Goal: Information Seeking & Learning: Learn about a topic

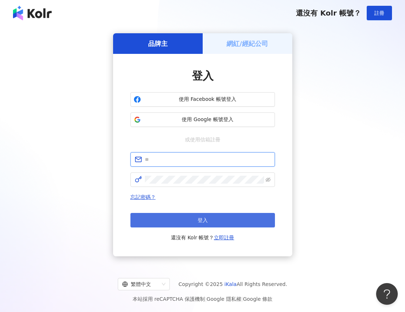
type input "**********"
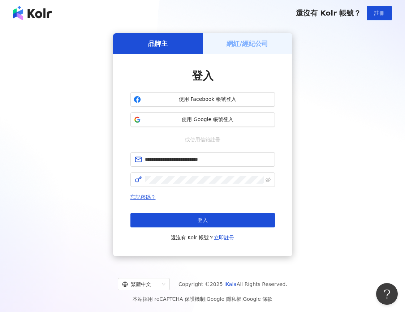
drag, startPoint x: 180, startPoint y: 224, endPoint x: 175, endPoint y: 225, distance: 5.2
click at [179, 225] on button "登入" at bounding box center [203, 220] width 145 height 14
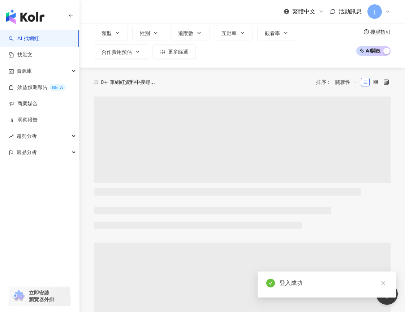
scroll to position [36, 0]
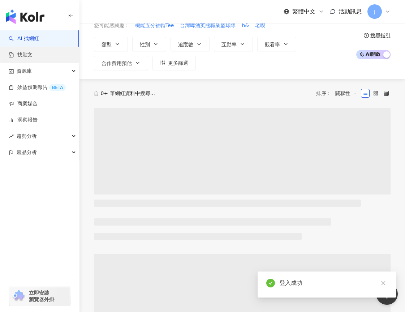
click at [33, 57] on link "找貼文" at bounding box center [21, 54] width 24 height 7
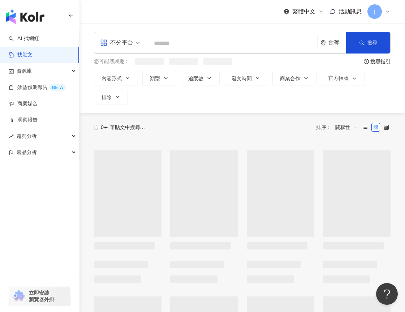
click at [178, 44] on input "search" at bounding box center [232, 43] width 165 height 16
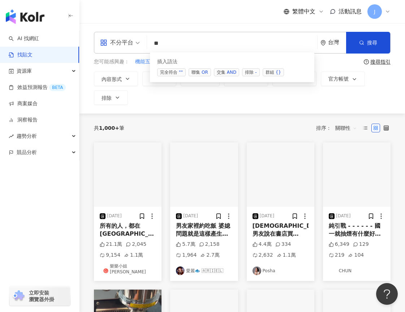
type input "*"
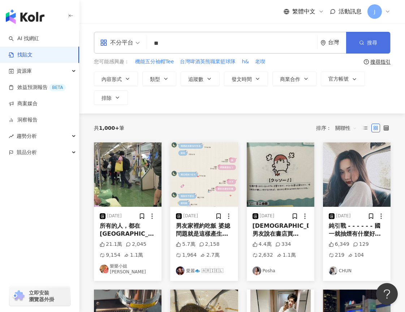
type input "**"
click at [365, 35] on button "搜尋" at bounding box center [368, 43] width 44 height 22
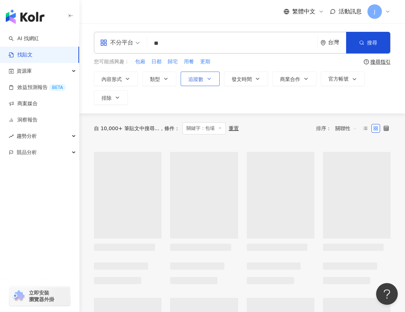
click at [205, 83] on button "追蹤數" at bounding box center [200, 79] width 39 height 14
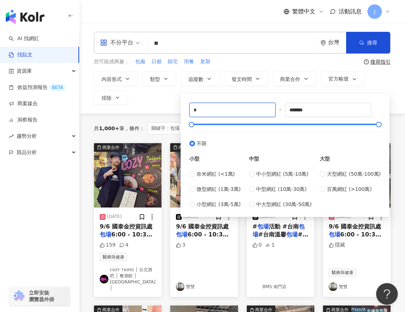
drag, startPoint x: 214, startPoint y: 108, endPoint x: 168, endPoint y: 115, distance: 46.9
type input "****"
click at [395, 104] on div "不分平台 ** 台灣 搜尋 searchOperator 插入語法 完全符合 "" 聯集 OR 交集 AND 排除 - 群組 {} 您可能感興趣： 包廂 日都…" at bounding box center [243, 68] width 326 height 73
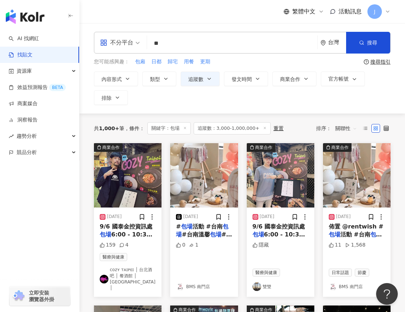
click at [281, 192] on img "button" at bounding box center [281, 175] width 68 height 64
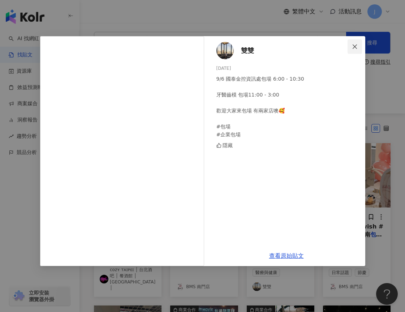
click at [356, 48] on icon "close" at bounding box center [355, 47] width 6 height 6
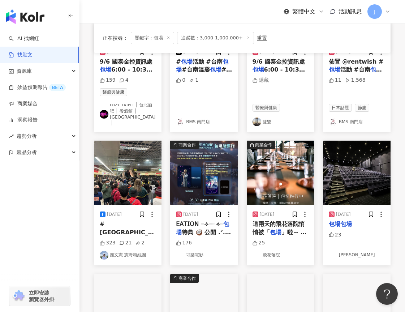
scroll to position [181, 0]
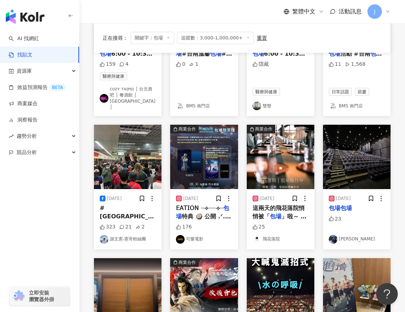
click at [350, 149] on img "button" at bounding box center [357, 157] width 68 height 64
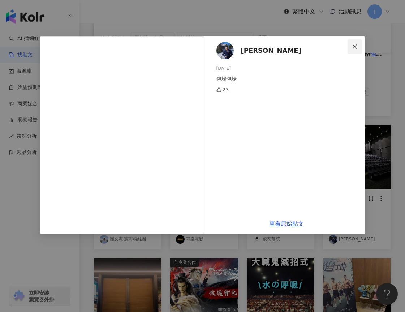
click at [359, 47] on span "Close" at bounding box center [355, 47] width 14 height 6
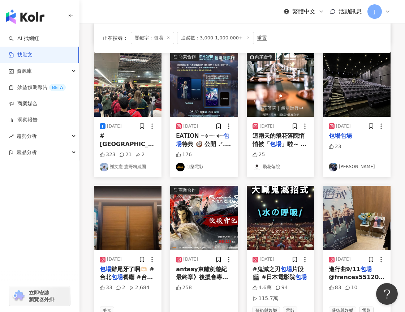
scroll to position [362, 0]
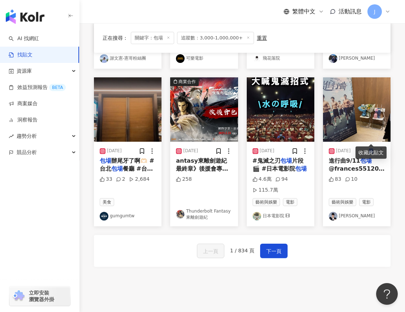
click at [357, 110] on img "button" at bounding box center [357, 109] width 68 height 64
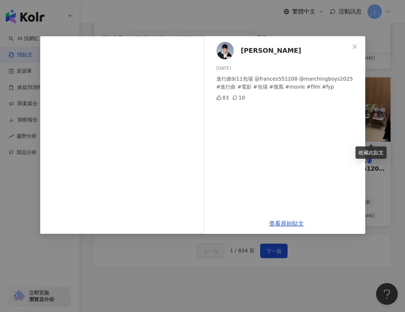
click at [225, 50] on img at bounding box center [225, 50] width 17 height 17
click at [355, 48] on icon "close" at bounding box center [355, 47] width 6 height 6
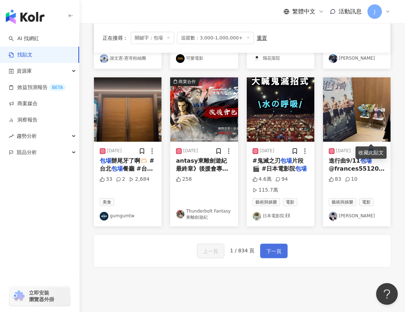
click at [269, 247] on span "下一頁" at bounding box center [274, 251] width 15 height 9
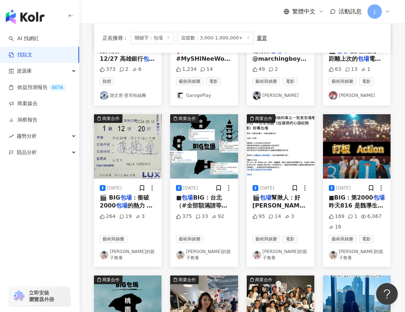
scroll to position [181, 0]
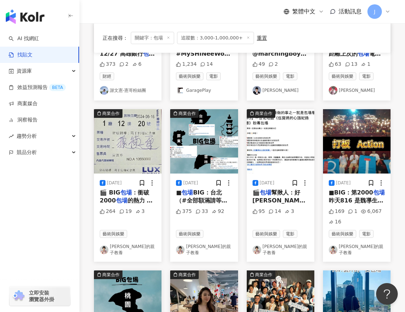
click at [127, 156] on img "button" at bounding box center [128, 141] width 68 height 64
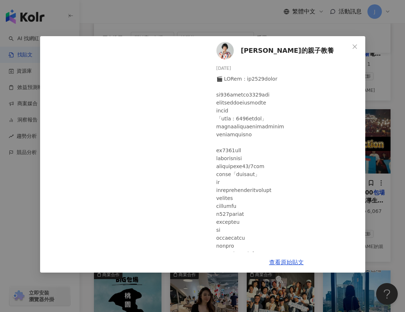
click at [275, 51] on span "[PERSON_NAME]的親子教養" at bounding box center [287, 51] width 93 height 10
click at [349, 46] on span "Close" at bounding box center [355, 47] width 14 height 6
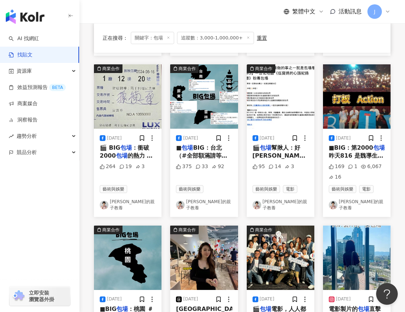
scroll to position [325, 0]
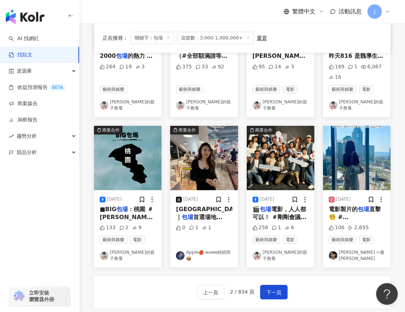
click at [202, 164] on img "button" at bounding box center [204, 158] width 68 height 64
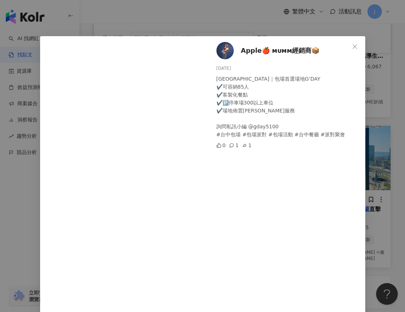
click at [255, 53] on span "Apple🍎 ᴍᴜᴍᴍ經銷商📦" at bounding box center [280, 51] width 79 height 10
click at [354, 47] on icon "close" at bounding box center [355, 47] width 6 height 6
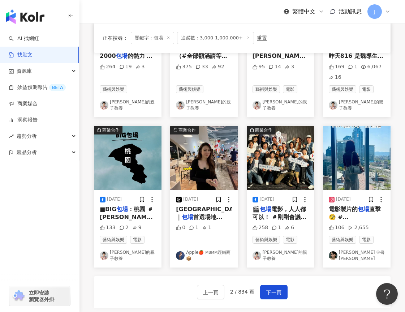
click at [357, 167] on img "button" at bounding box center [357, 158] width 68 height 64
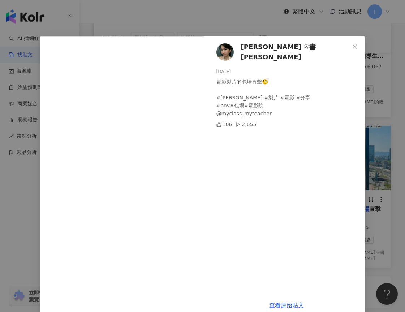
click at [267, 54] on span "[PERSON_NAME] ♾書[PERSON_NAME]" at bounding box center [295, 52] width 108 height 21
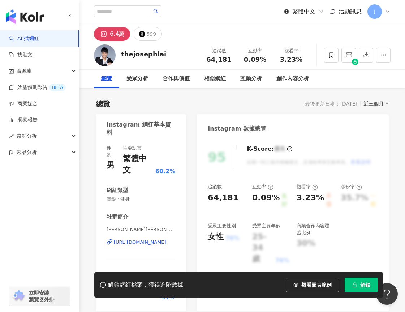
click at [139, 239] on div "https://www.instagram.com/thejosephlai/" at bounding box center [140, 242] width 52 height 7
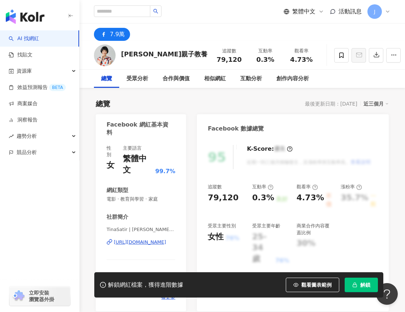
click at [141, 239] on div "https://www.facebook.com/1847972768770350" at bounding box center [140, 242] width 52 height 7
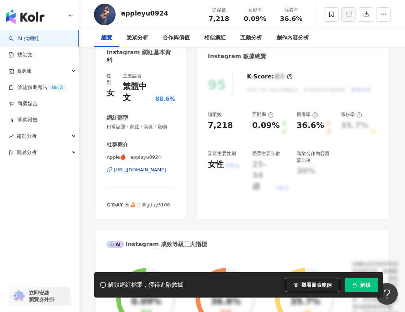
click at [140, 167] on div "[URL][DOMAIN_NAME]" at bounding box center [140, 170] width 52 height 7
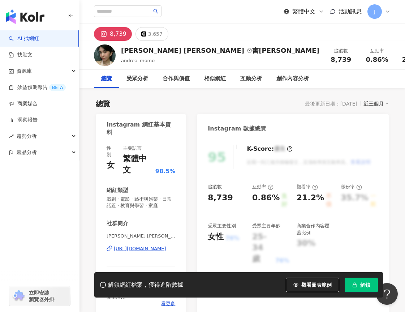
click at [134, 246] on div "[URL][DOMAIN_NAME]" at bounding box center [140, 249] width 52 height 7
